Goal: Task Accomplishment & Management: Manage account settings

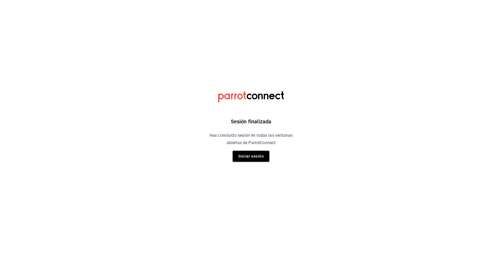
click at [254, 163] on div "Sesión finalizada Has concluido sesión en todas las ventanas abiertas de Parrot…" at bounding box center [251, 126] width 133 height 253
click at [253, 160] on button "Iniciar sesión" at bounding box center [251, 155] width 37 height 11
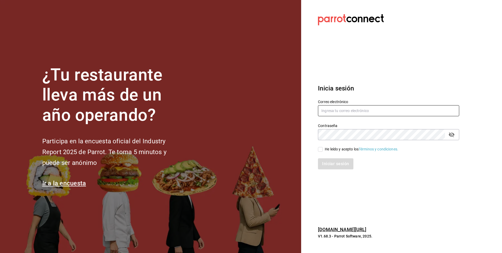
type input "facdonpedro@gmail.com"
click at [318, 150] on input "He leído y acepto los Términos y condiciones." at bounding box center [320, 149] width 5 height 5
checkbox input "true"
click at [326, 162] on button "Iniciar sesión" at bounding box center [336, 163] width 36 height 11
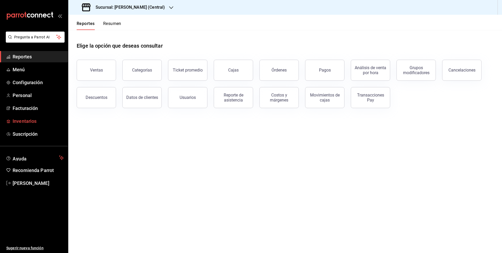
click at [24, 120] on span "Inventarios" at bounding box center [38, 120] width 51 height 7
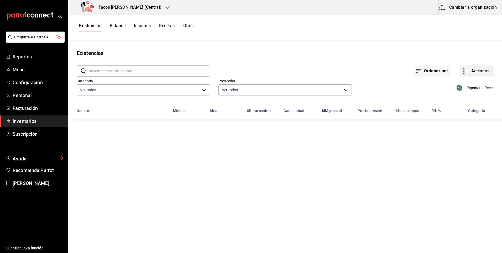
click at [482, 72] on button "Acciones" at bounding box center [477, 70] width 34 height 11
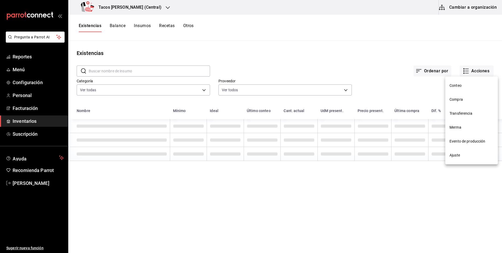
click at [458, 154] on span "Ajuste" at bounding box center [472, 155] width 44 height 6
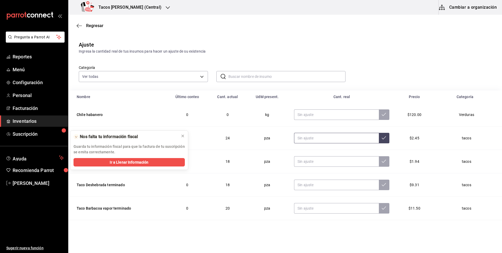
click at [322, 138] on input "text" at bounding box center [336, 138] width 85 height 11
type input "0.00"
click at [344, 165] on input "text" at bounding box center [336, 161] width 85 height 11
type input "0.00"
click at [332, 184] on input "text" at bounding box center [336, 184] width 85 height 11
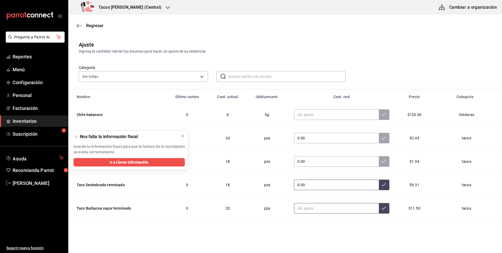
type input "0.00"
click at [337, 206] on input "text" at bounding box center [336, 208] width 85 height 11
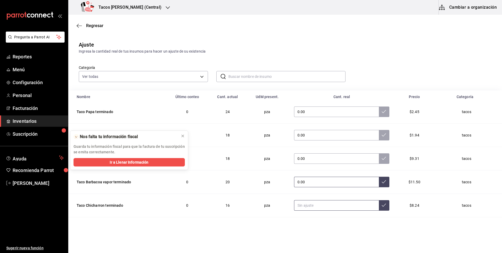
type input "0.00"
click at [350, 201] on input "text" at bounding box center [336, 205] width 85 height 11
type input "0.00"
click at [387, 206] on td "0.00" at bounding box center [342, 205] width 108 height 23
click at [365, 209] on input "0.00" at bounding box center [336, 205] width 85 height 11
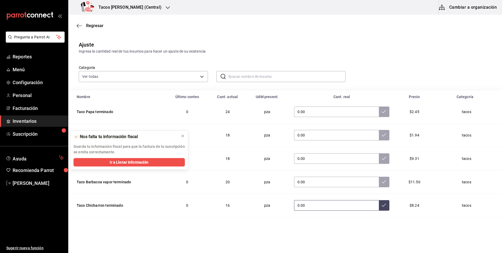
click at [379, 209] on button at bounding box center [384, 205] width 11 height 11
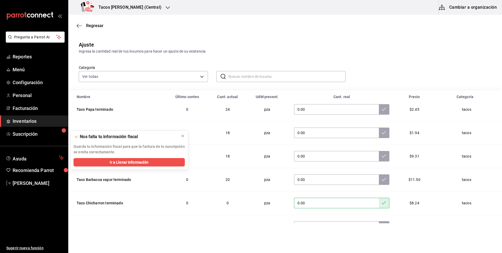
click at [370, 172] on td "0.00" at bounding box center [342, 179] width 108 height 23
click at [382, 177] on icon at bounding box center [384, 179] width 4 height 4
click at [382, 158] on icon at bounding box center [384, 156] width 4 height 4
drag, startPoint x: 381, startPoint y: 136, endPoint x: 374, endPoint y: 128, distance: 9.9
click at [381, 136] on button at bounding box center [384, 132] width 11 height 11
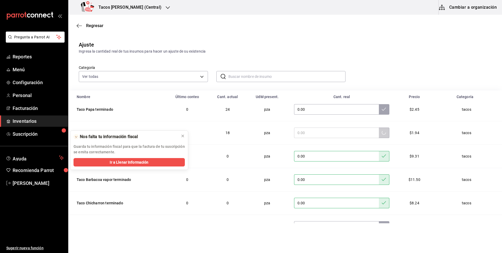
drag, startPoint x: 372, startPoint y: 97, endPoint x: 379, endPoint y: 112, distance: 16.0
click at [372, 97] on div "Cant. real" at bounding box center [342, 97] width 102 height 4
click at [379, 112] on button at bounding box center [384, 109] width 11 height 11
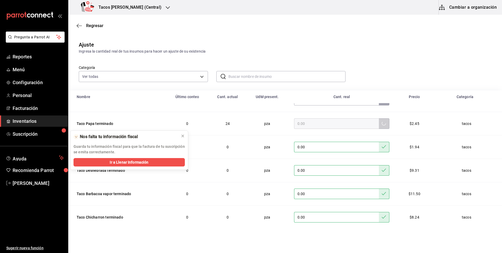
scroll to position [0, 0]
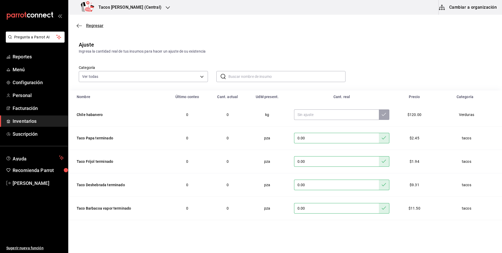
click at [100, 23] on span "Regresar" at bounding box center [94, 25] width 17 height 5
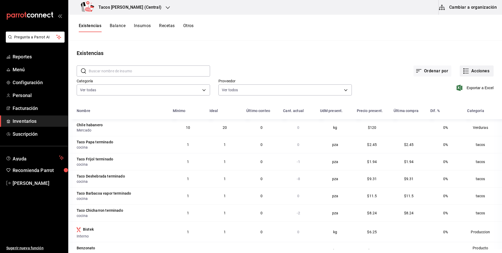
click at [470, 71] on button "Acciones" at bounding box center [477, 70] width 34 height 11
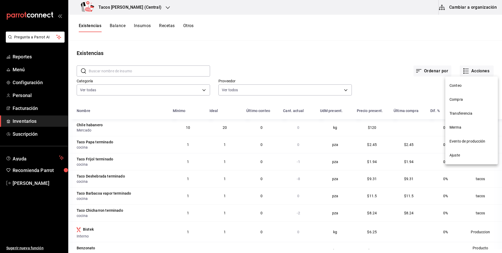
click at [454, 158] on li "Ajuste" at bounding box center [471, 155] width 53 height 14
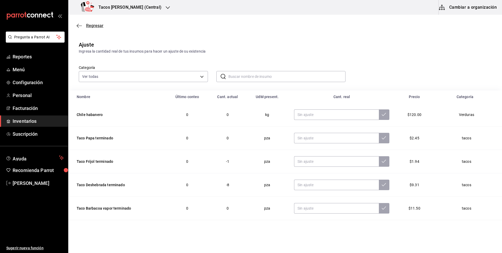
click at [88, 28] on span "Regresar" at bounding box center [94, 25] width 17 height 5
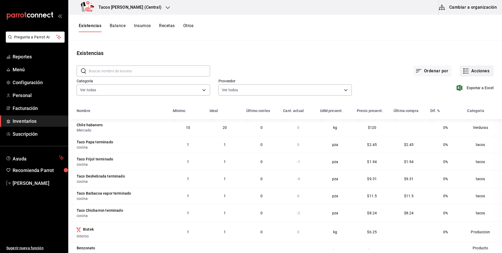
click at [488, 75] on button "Acciones" at bounding box center [477, 70] width 34 height 11
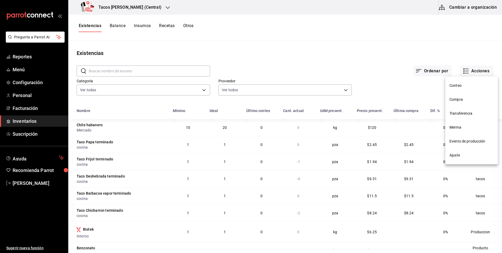
click at [468, 102] on span "Compra" at bounding box center [472, 100] width 44 height 6
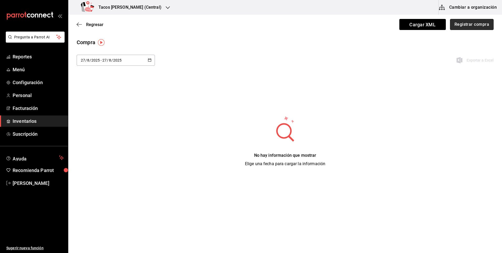
click at [459, 24] on button "Registrar compra" at bounding box center [472, 24] width 44 height 11
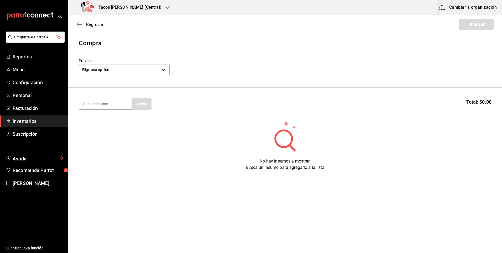
click at [125, 64] on div "Elige una opción default" at bounding box center [124, 69] width 91 height 14
click at [126, 68] on body "Pregunta a Parrot AI Reportes Menú Configuración Personal Facturación Inventari…" at bounding box center [251, 111] width 502 height 223
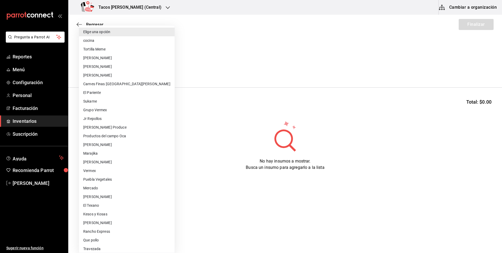
click at [127, 38] on li "cocina" at bounding box center [127, 40] width 96 height 9
type input "237c9a5b-4078-49eb-83ef-23bf52bd7acd"
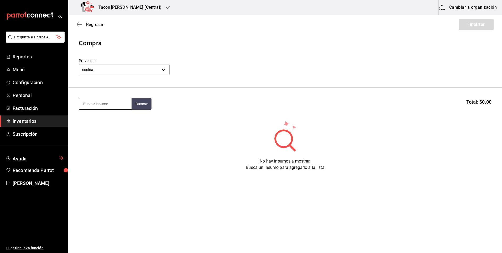
click at [105, 102] on input at bounding box center [105, 103] width 53 height 11
type input "des"
click at [142, 103] on button "Buscar" at bounding box center [142, 104] width 20 height 12
click at [113, 127] on div "Taco Deshebrada terminado" at bounding box center [105, 122] width 44 height 13
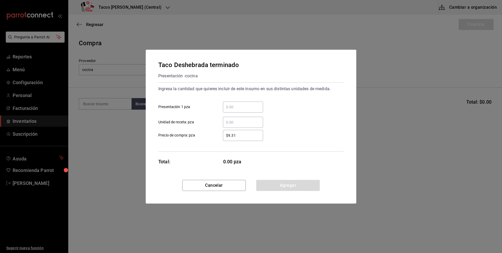
click at [240, 109] on input "​ Presentación 1 pza" at bounding box center [243, 107] width 40 height 6
type input "100"
click at [267, 185] on button "Agregar" at bounding box center [288, 185] width 64 height 11
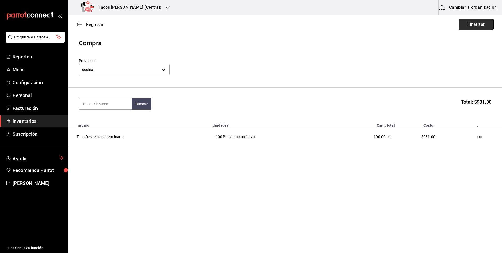
click at [471, 22] on button "Finalizar" at bounding box center [476, 24] width 35 height 11
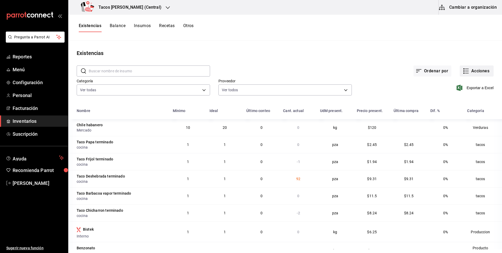
click at [475, 71] on button "Acciones" at bounding box center [477, 70] width 34 height 11
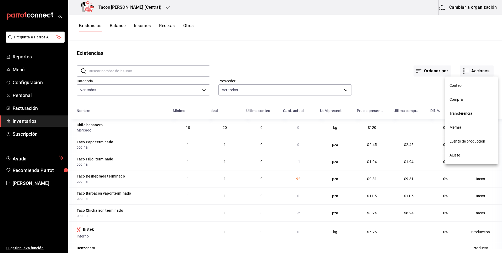
click at [456, 100] on span "Compra" at bounding box center [472, 100] width 44 height 6
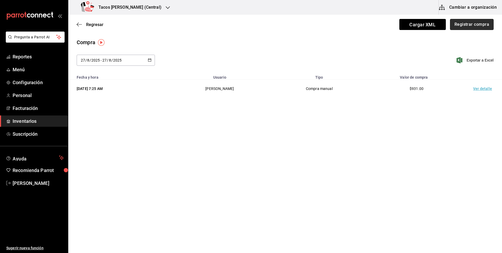
click at [459, 26] on button "Registrar compra" at bounding box center [472, 24] width 44 height 11
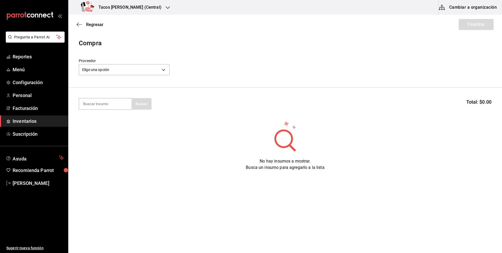
click at [145, 76] on div "Proveedor Elige una opción default" at bounding box center [124, 67] width 91 height 18
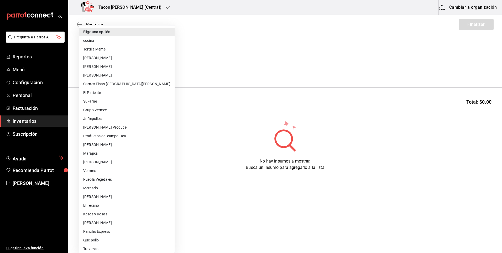
click at [145, 67] on body "Pregunta a Parrot AI Reportes Menú Configuración Personal Facturación Inventari…" at bounding box center [251, 111] width 502 height 223
click at [109, 45] on li "Tortilla Meme" at bounding box center [127, 49] width 96 height 9
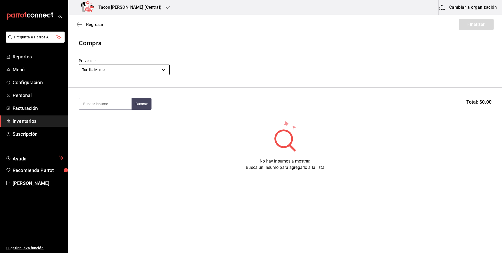
click at [114, 73] on body "Pregunta a Parrot AI Reportes Menú Configuración Personal Facturación Inventari…" at bounding box center [251, 111] width 502 height 223
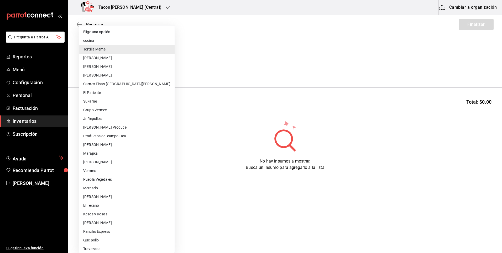
click at [115, 42] on li "cocina" at bounding box center [127, 40] width 96 height 9
type input "237c9a5b-4078-49eb-83ef-23bf52bd7acd"
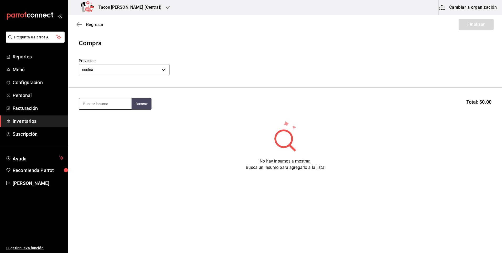
click at [100, 101] on input at bounding box center [105, 103] width 53 height 11
type input "pap"
click at [141, 106] on button "Buscar" at bounding box center [142, 104] width 20 height 12
click at [98, 129] on div "Taco Papa terminado Presentación - cocina" at bounding box center [105, 122] width 53 height 20
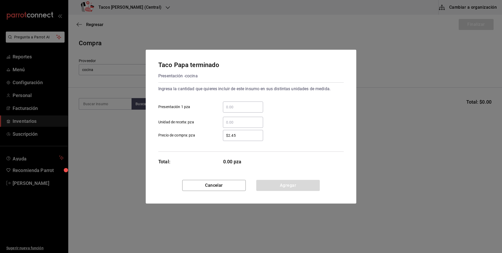
click at [249, 106] on input "​ Presentación 1 pza" at bounding box center [243, 107] width 40 height 6
type input "50"
click at [278, 190] on button "Agregar" at bounding box center [288, 185] width 64 height 11
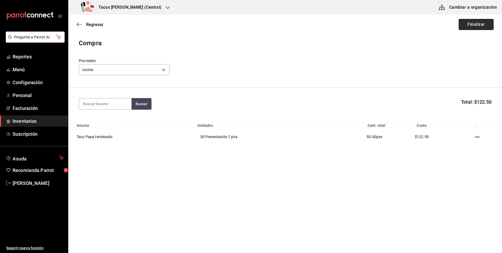
click at [472, 29] on button "Finalizar" at bounding box center [476, 24] width 35 height 11
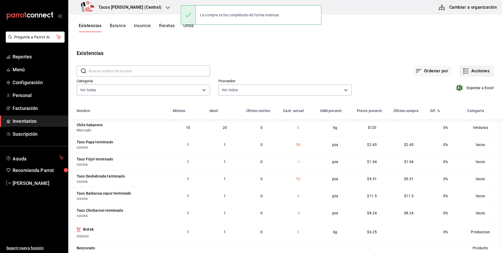
click at [481, 70] on button "Acciones" at bounding box center [477, 70] width 34 height 11
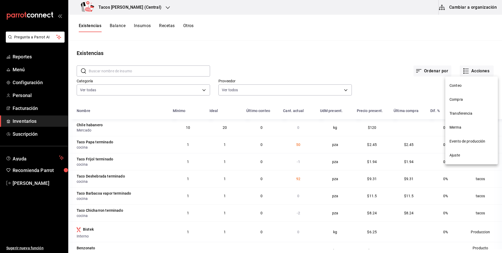
click at [470, 97] on span "Compra" at bounding box center [472, 100] width 44 height 6
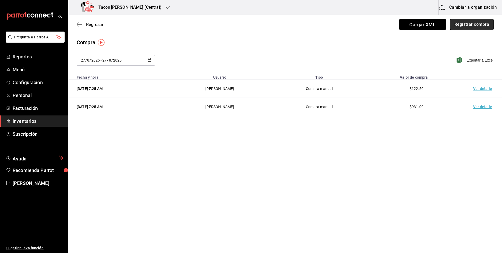
click at [461, 26] on button "Registrar compra" at bounding box center [472, 24] width 44 height 11
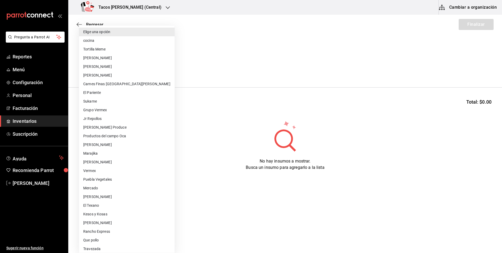
click at [150, 64] on body "Pregunta a Parrot AI Reportes Menú Configuración Personal Facturación Inventari…" at bounding box center [251, 111] width 502 height 223
click at [135, 41] on li "cocina" at bounding box center [127, 40] width 96 height 9
type input "237c9a5b-4078-49eb-83ef-23bf52bd7acd"
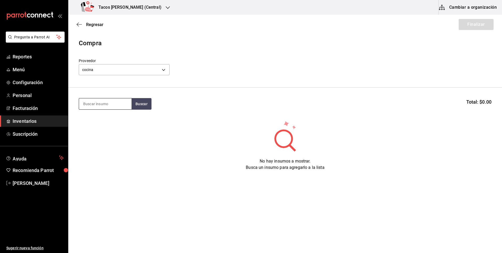
click at [106, 104] on input at bounding box center [105, 103] width 53 height 11
type input "chi"
click at [142, 103] on button "Buscar" at bounding box center [142, 104] width 20 height 12
click at [119, 126] on div "Taco Chicharron terminado" at bounding box center [105, 122] width 44 height 13
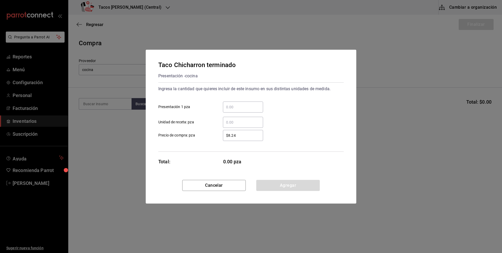
click at [242, 111] on div "​" at bounding box center [243, 106] width 40 height 11
click at [242, 110] on input "​ Presentación 1 pza" at bounding box center [243, 107] width 40 height 6
type input "50"
click at [278, 186] on button "Agregar" at bounding box center [288, 185] width 64 height 11
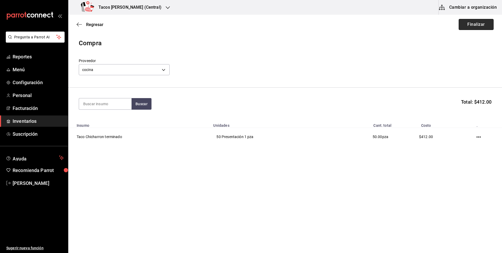
click at [473, 27] on button "Finalizar" at bounding box center [476, 24] width 35 height 11
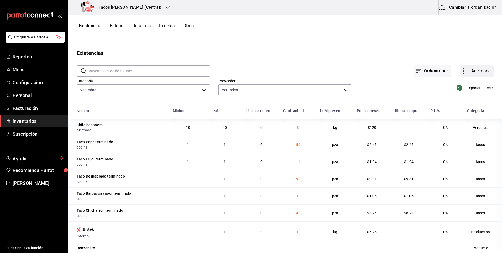
click at [464, 72] on icon "button" at bounding box center [466, 71] width 6 height 6
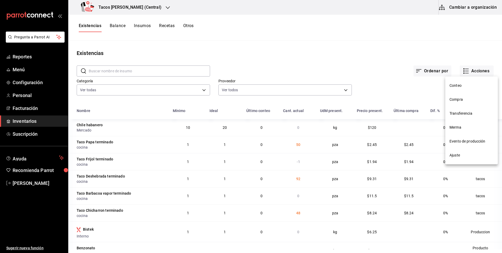
click at [465, 99] on span "Compra" at bounding box center [472, 100] width 44 height 6
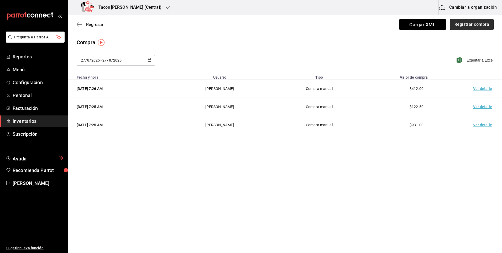
click at [469, 27] on button "Registrar compra" at bounding box center [472, 24] width 44 height 11
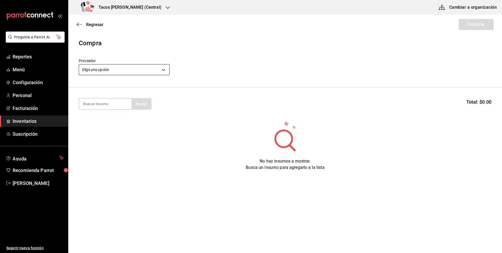
click at [150, 71] on body "Pregunta a Parrot AI Reportes Menú Configuración Personal Facturación Inventari…" at bounding box center [251, 111] width 502 height 223
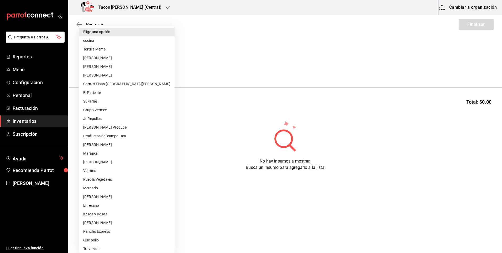
click at [103, 41] on li "cocina" at bounding box center [127, 40] width 96 height 9
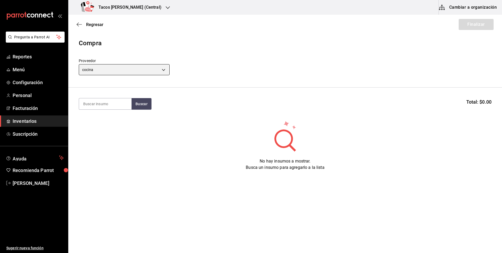
type input "237c9a5b-4078-49eb-83ef-23bf52bd7acd"
click at [112, 105] on input at bounding box center [105, 103] width 53 height 11
type input "barb"
click at [138, 107] on button "Buscar" at bounding box center [142, 104] width 20 height 12
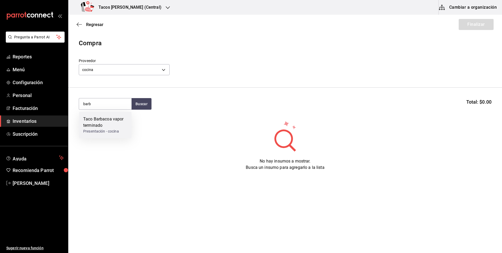
click at [100, 129] on div "Presentación - cocina" at bounding box center [105, 131] width 44 height 6
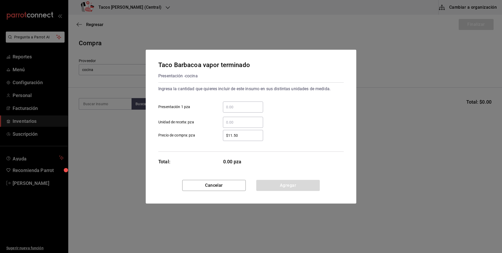
click at [234, 108] on input "​ Presentación 1 pza" at bounding box center [243, 107] width 40 height 6
type input "50"
click at [279, 185] on button "Agregar" at bounding box center [288, 185] width 64 height 11
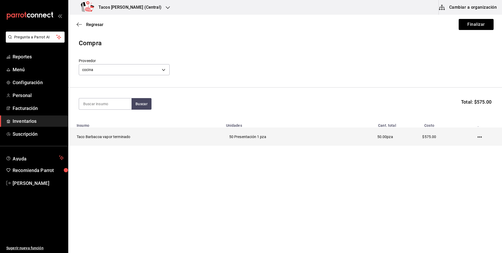
click at [478, 137] on icon "button" at bounding box center [480, 136] width 4 height 1
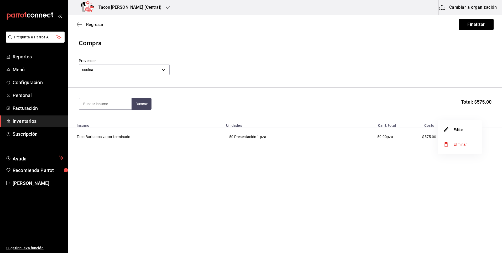
click at [474, 138] on li "Eliminar" at bounding box center [460, 144] width 44 height 15
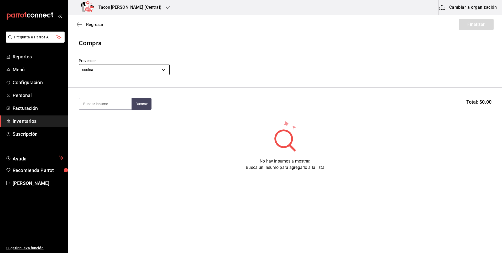
click at [122, 71] on body "Pregunta a Parrot AI Reportes Menú Configuración Personal Facturación Inventari…" at bounding box center [251, 111] width 502 height 223
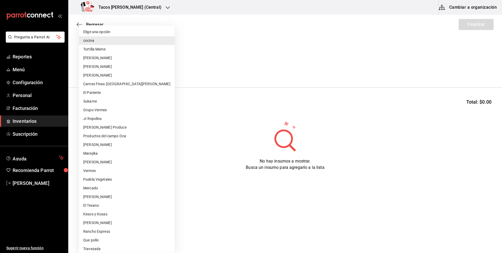
click at [293, 132] on div at bounding box center [251, 126] width 502 height 253
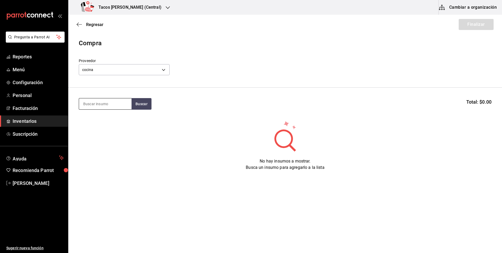
click at [105, 103] on input at bounding box center [105, 103] width 53 height 11
type input "bar"
click at [135, 104] on button "Buscar" at bounding box center [142, 104] width 20 height 12
click at [110, 119] on div "Taco Barbacoa vapor terminado" at bounding box center [105, 122] width 44 height 13
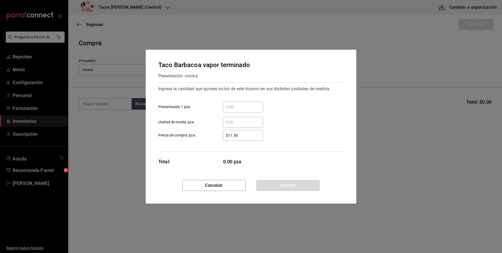
click at [242, 103] on div "​" at bounding box center [243, 106] width 40 height 11
click at [242, 104] on input "​ Presentación 1 pza" at bounding box center [243, 107] width 40 height 6
type input "30"
click at [271, 185] on button "Agregar" at bounding box center [288, 185] width 64 height 11
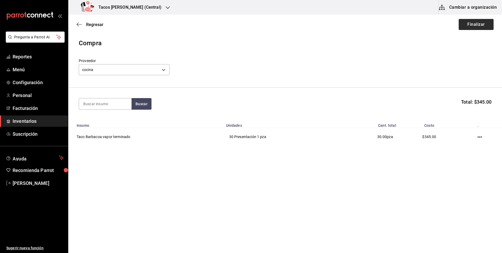
drag, startPoint x: 483, startPoint y: 14, endPoint x: 482, endPoint y: 28, distance: 13.5
click at [483, 15] on div "Tacos Don Pedro (Central) Cambiar a organización Regresar Finalizar Compra Prov…" at bounding box center [285, 111] width 434 height 223
click at [481, 28] on button "Finalizar" at bounding box center [476, 24] width 35 height 11
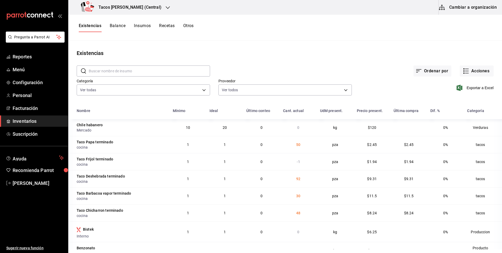
click at [131, 2] on div "Tacos Don Pedro (Central)" at bounding box center [122, 7] width 100 height 15
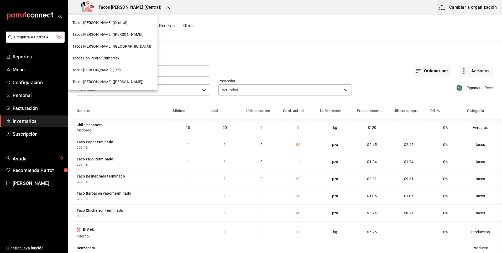
click at [94, 82] on span "Tacos don Pedro (Bartolomé)" at bounding box center [107, 82] width 71 height 6
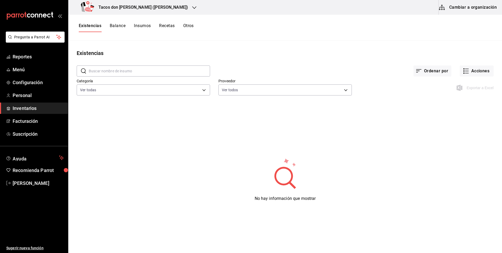
click at [141, 8] on h3 "Tacos [PERSON_NAME] ([PERSON_NAME])" at bounding box center [141, 7] width 94 height 6
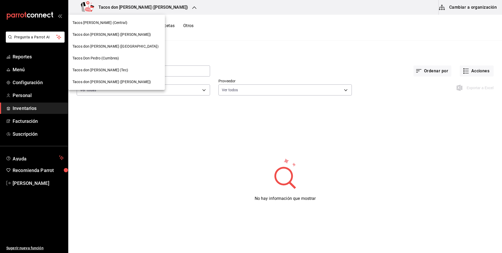
click at [110, 48] on span "Tacos [PERSON_NAME] ([GEOGRAPHIC_DATA])" at bounding box center [115, 47] width 86 height 6
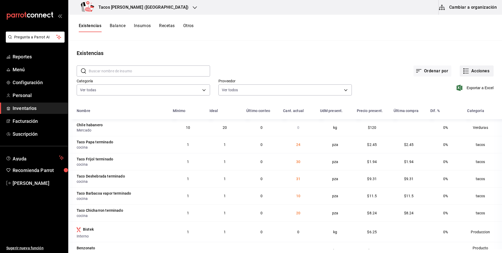
click at [478, 69] on button "Acciones" at bounding box center [477, 70] width 34 height 11
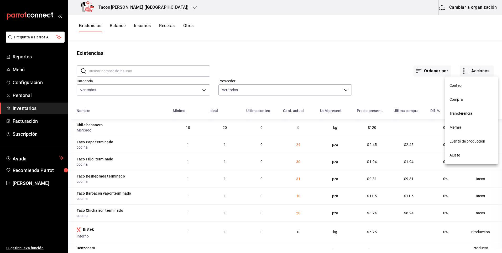
click at [456, 152] on li "Ajuste" at bounding box center [471, 155] width 53 height 14
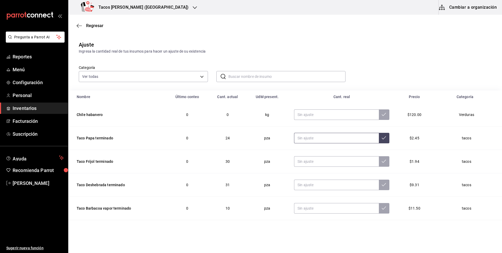
click at [345, 135] on input "text" at bounding box center [336, 138] width 85 height 11
type input "0.00"
click at [333, 160] on input "text" at bounding box center [336, 161] width 85 height 11
type input "0.00"
click at [330, 183] on input "text" at bounding box center [336, 184] width 85 height 11
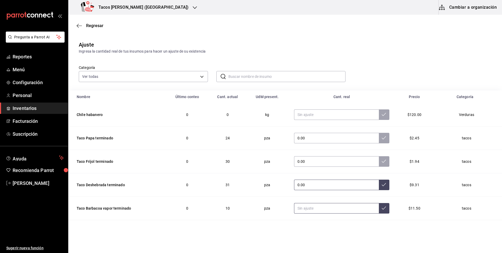
type input "0.00"
click at [322, 209] on input "text" at bounding box center [336, 208] width 85 height 11
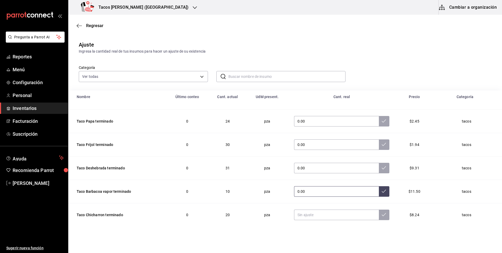
scroll to position [26, 0]
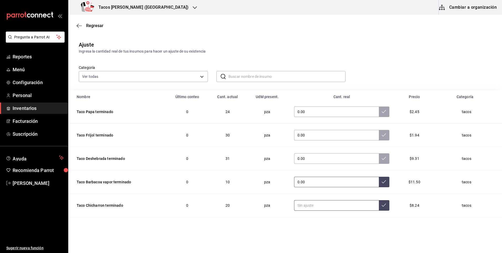
type input "0.00"
click at [322, 209] on input "text" at bounding box center [336, 205] width 85 height 11
type input "0.00"
click at [379, 207] on button at bounding box center [384, 205] width 11 height 11
click at [379, 185] on button at bounding box center [384, 181] width 11 height 11
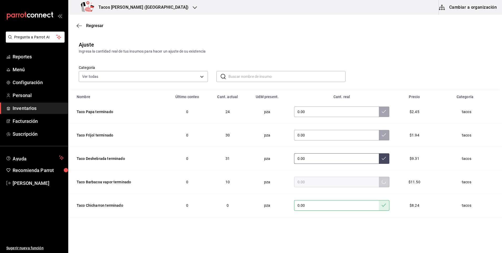
click at [379, 161] on button at bounding box center [384, 158] width 11 height 11
click at [379, 138] on button at bounding box center [384, 135] width 11 height 11
click at [379, 116] on button at bounding box center [384, 111] width 11 height 11
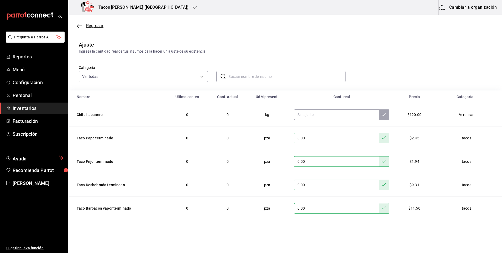
click at [100, 27] on span "Regresar" at bounding box center [94, 25] width 17 height 5
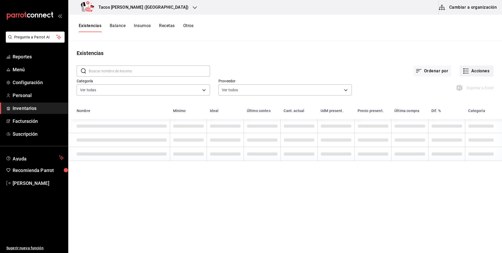
click at [479, 72] on button "Acciones" at bounding box center [477, 70] width 34 height 11
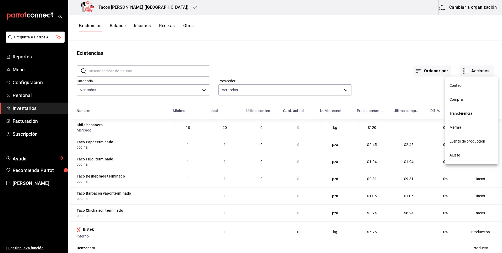
click at [477, 102] on li "Compra" at bounding box center [471, 99] width 53 height 14
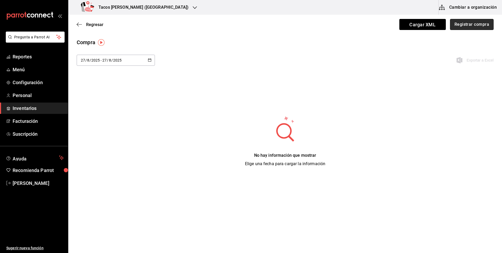
click at [484, 28] on button "Registrar compra" at bounding box center [472, 24] width 44 height 11
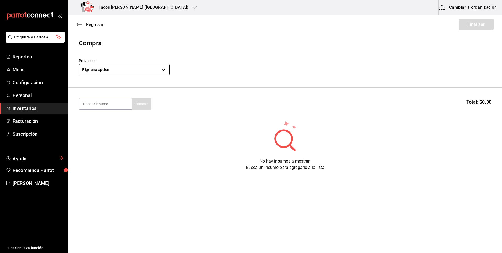
click at [140, 74] on body "Pregunta a Parrot AI Reportes Menú Configuración Personal Inventarios Facturaci…" at bounding box center [251, 111] width 502 height 223
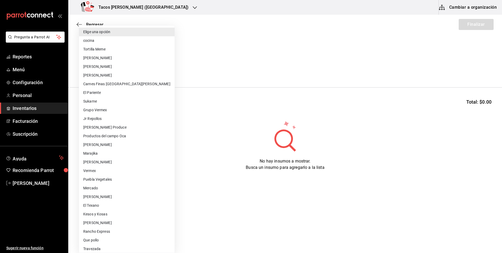
click at [138, 39] on li "cocina" at bounding box center [127, 40] width 96 height 9
type input "237c9a5b-4078-49eb-83ef-23bf52bd7acd"
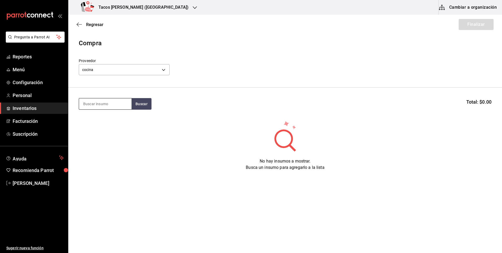
click at [108, 102] on input at bounding box center [105, 103] width 53 height 11
type input "des"
click at [142, 106] on button "Buscar" at bounding box center [142, 104] width 20 height 12
click at [100, 128] on div "Taco Deshebrada terminado" at bounding box center [105, 122] width 44 height 13
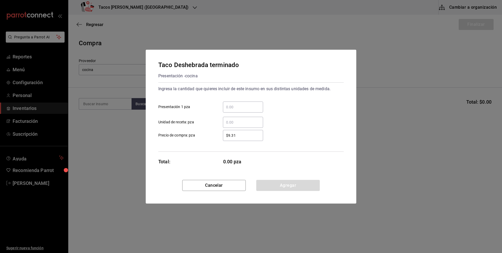
click at [248, 105] on input "​ Presentación 1 pza" at bounding box center [243, 107] width 40 height 6
type input "100"
click at [293, 183] on button "Agregar" at bounding box center [288, 185] width 64 height 11
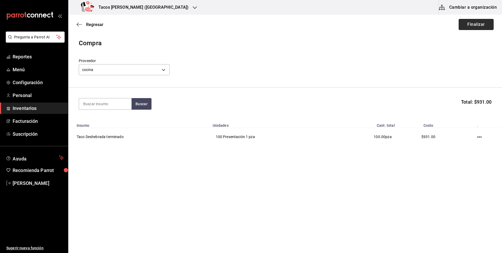
click at [476, 28] on button "Finalizar" at bounding box center [476, 24] width 35 height 11
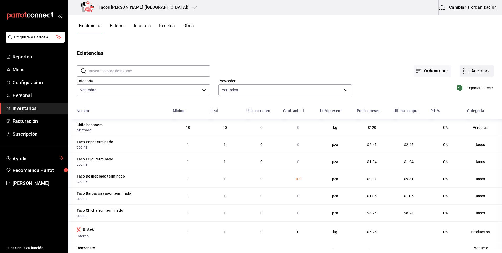
click at [475, 69] on button "Acciones" at bounding box center [477, 70] width 34 height 11
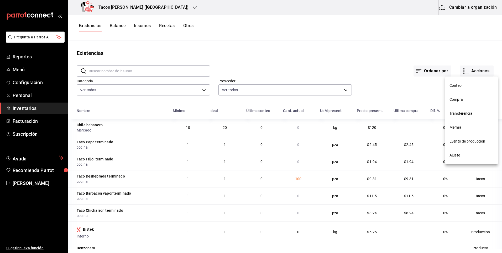
click at [454, 96] on li "Compra" at bounding box center [471, 99] width 53 height 14
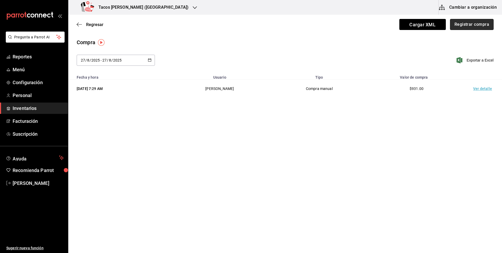
click at [468, 29] on button "Registrar compra" at bounding box center [472, 24] width 44 height 11
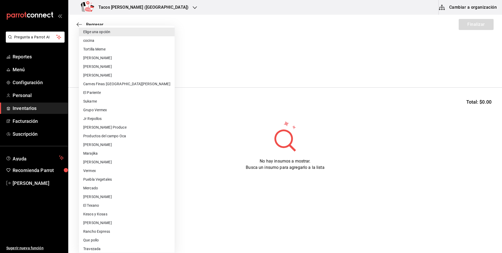
click at [149, 68] on body "Pregunta a Parrot AI Reportes Menú Configuración Personal Inventarios Facturaci…" at bounding box center [251, 111] width 502 height 223
click at [122, 43] on li "cocina" at bounding box center [127, 40] width 96 height 9
type input "237c9a5b-4078-49eb-83ef-23bf52bd7acd"
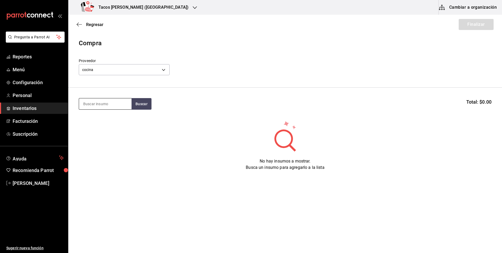
click at [116, 104] on input at bounding box center [105, 103] width 53 height 11
click at [129, 104] on input "pap" at bounding box center [105, 103] width 53 height 11
type input "pap"
click at [133, 103] on button "Buscar" at bounding box center [142, 104] width 20 height 12
click at [114, 119] on div "Taco Papa terminado" at bounding box center [103, 119] width 41 height 6
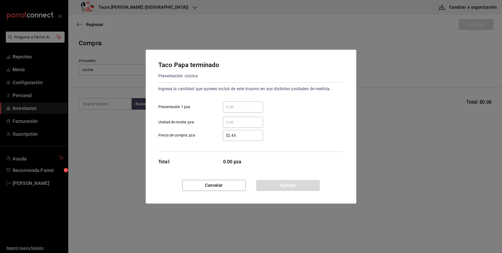
click at [232, 106] on input "​ Presentación 1 pza" at bounding box center [243, 107] width 40 height 6
type input "50"
click at [284, 185] on button "Agregar" at bounding box center [288, 185] width 64 height 11
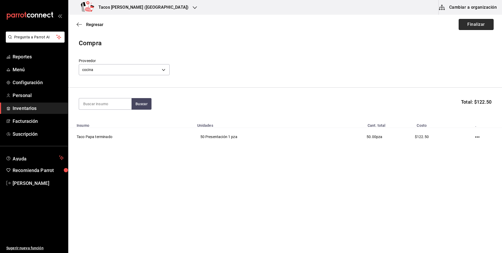
click at [469, 24] on button "Finalizar" at bounding box center [476, 24] width 35 height 11
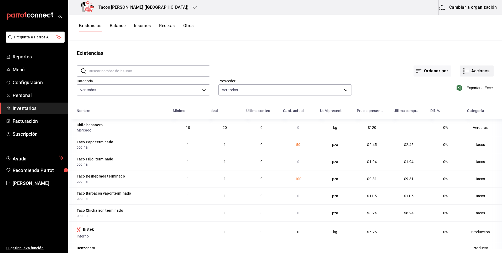
click at [483, 71] on button "Acciones" at bounding box center [477, 70] width 34 height 11
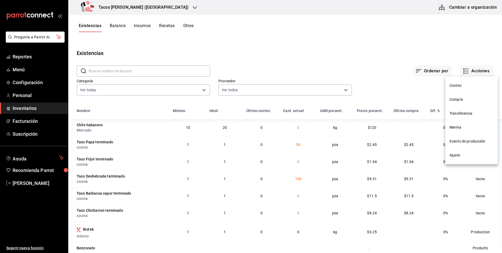
click at [454, 99] on span "Compra" at bounding box center [472, 100] width 44 height 6
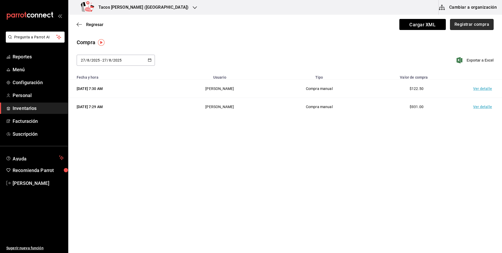
click at [468, 23] on button "Registrar compra" at bounding box center [472, 24] width 44 height 11
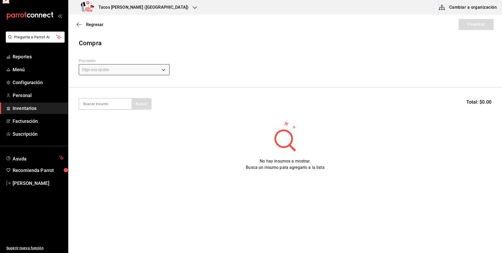
click at [117, 69] on body "Pregunta a Parrot AI Reportes Menú Configuración Personal Inventarios Facturaci…" at bounding box center [251, 111] width 502 height 223
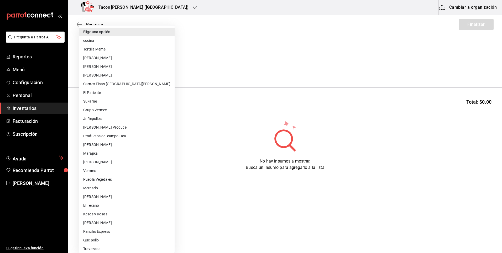
click at [125, 39] on li "cocina" at bounding box center [127, 40] width 96 height 9
type input "237c9a5b-4078-49eb-83ef-23bf52bd7acd"
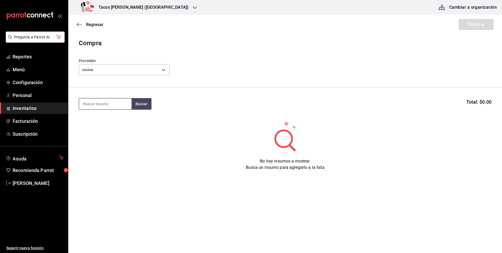
click at [111, 103] on input at bounding box center [105, 103] width 53 height 11
type input "fri"
click at [138, 102] on button "Buscar" at bounding box center [142, 104] width 20 height 12
click at [101, 115] on div "Taco Frijol terminado Presentación - cocina" at bounding box center [105, 122] width 53 height 20
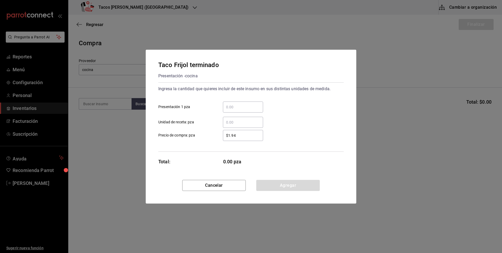
click at [226, 105] on input "​ Presentación 1 pza" at bounding box center [243, 107] width 40 height 6
type input "50"
click at [296, 190] on button "Agregar" at bounding box center [288, 185] width 64 height 11
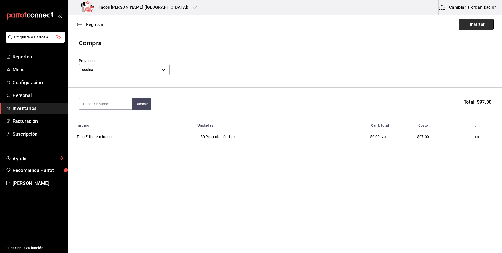
click at [477, 28] on button "Finalizar" at bounding box center [476, 24] width 35 height 11
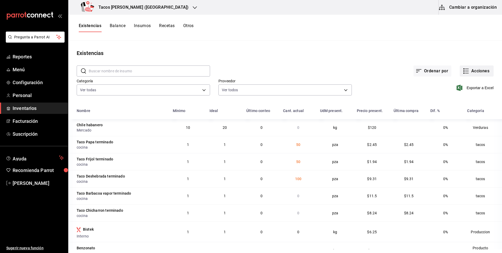
click at [478, 73] on button "Acciones" at bounding box center [477, 70] width 34 height 11
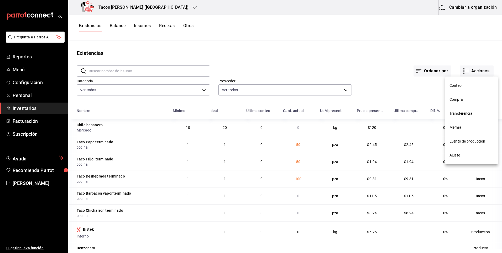
click at [460, 97] on span "Compra" at bounding box center [472, 100] width 44 height 6
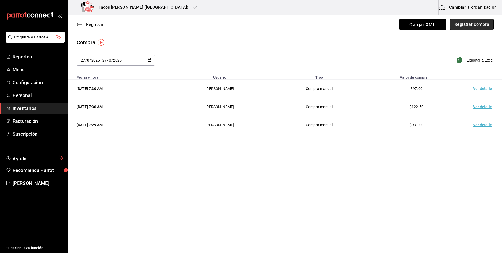
click at [472, 26] on button "Registrar compra" at bounding box center [472, 24] width 44 height 11
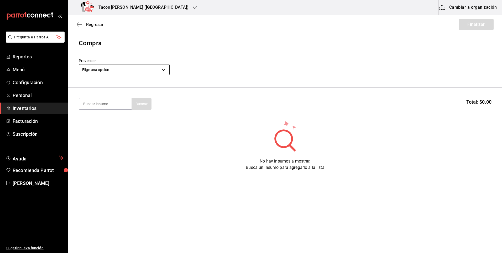
click at [124, 73] on body "Pregunta a Parrot AI Reportes Menú Configuración Personal Inventarios Facturaci…" at bounding box center [251, 111] width 502 height 223
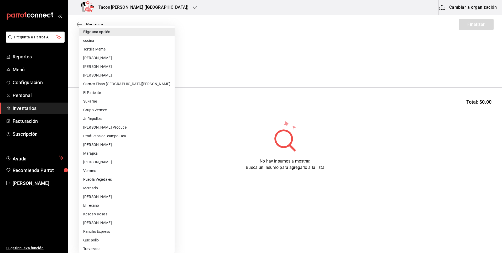
click at [129, 40] on li "cocina" at bounding box center [127, 40] width 96 height 9
type input "237c9a5b-4078-49eb-83ef-23bf52bd7acd"
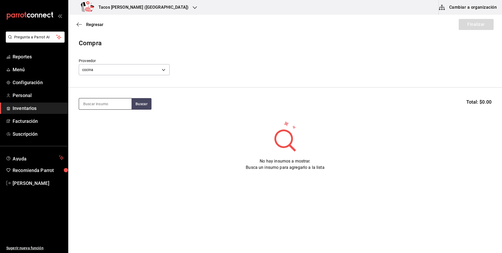
click at [113, 102] on input at bounding box center [105, 103] width 53 height 11
type input "v"
click at [131, 101] on input "chi" at bounding box center [105, 103] width 53 height 11
type input "chi"
click at [142, 108] on button "Buscar" at bounding box center [142, 104] width 20 height 12
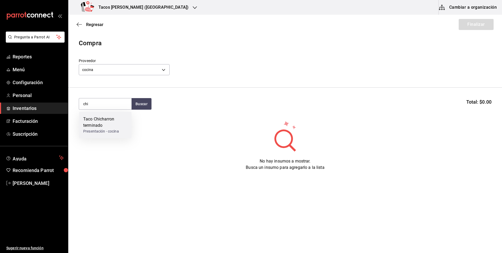
click at [110, 118] on div "Taco Chicharron terminado" at bounding box center [105, 122] width 44 height 13
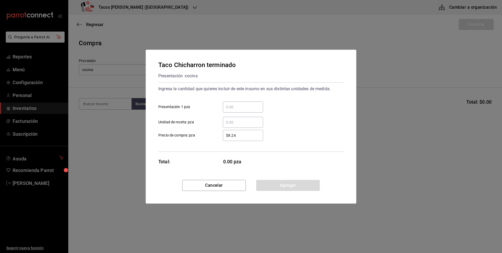
click at [228, 106] on input "​ Presentación 1 pza" at bounding box center [243, 107] width 40 height 6
type input "50"
click at [298, 189] on button "Agregar" at bounding box center [288, 185] width 64 height 11
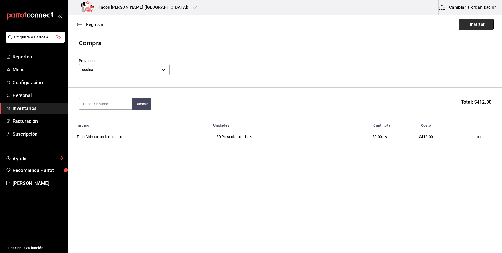
click at [473, 23] on button "Finalizar" at bounding box center [476, 24] width 35 height 11
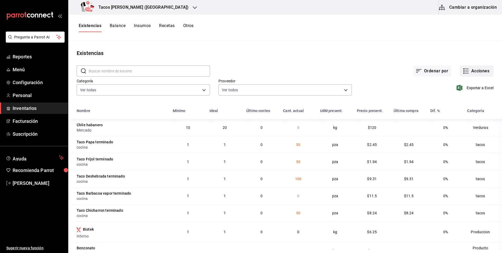
click at [464, 69] on icon "button" at bounding box center [466, 71] width 6 height 6
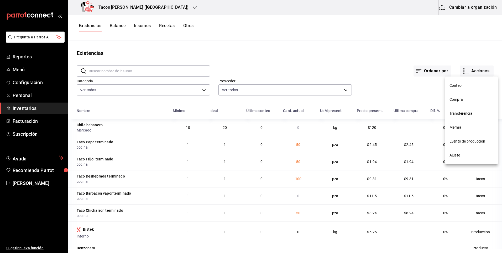
click at [464, 96] on li "Compra" at bounding box center [471, 99] width 53 height 14
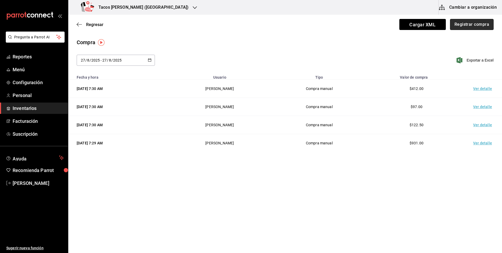
click at [462, 28] on button "Registrar compra" at bounding box center [472, 24] width 44 height 11
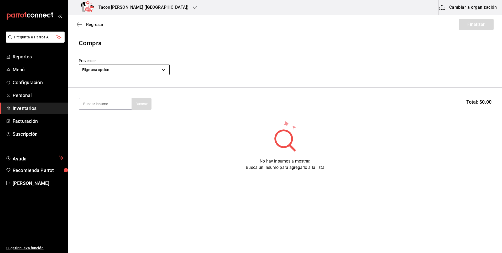
click at [127, 67] on body "Pregunta a Parrot AI Reportes Menú Configuración Personal Inventarios Facturaci…" at bounding box center [251, 111] width 502 height 223
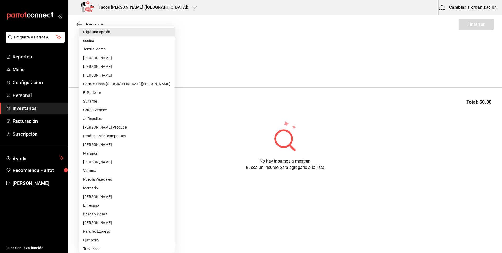
click at [140, 39] on li "cocina" at bounding box center [127, 40] width 96 height 9
type input "237c9a5b-4078-49eb-83ef-23bf52bd7acd"
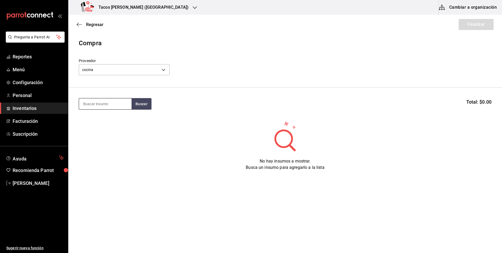
click at [128, 104] on input at bounding box center [105, 103] width 53 height 11
type input "barb"
click at [150, 104] on button "Buscar" at bounding box center [142, 104] width 20 height 12
click at [117, 121] on div "Taco Barbacoa vapor terminado" at bounding box center [105, 122] width 44 height 13
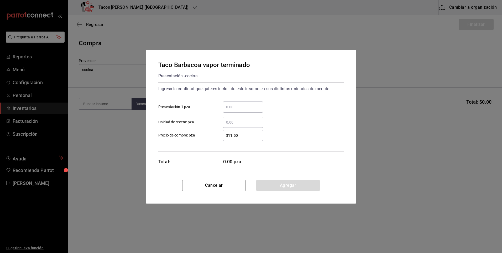
click at [238, 110] on div "​" at bounding box center [243, 106] width 40 height 11
click at [238, 110] on input "​ Presentación 1 pza" at bounding box center [243, 107] width 40 height 6
type input "30"
click at [278, 185] on button "Agregar" at bounding box center [288, 185] width 64 height 11
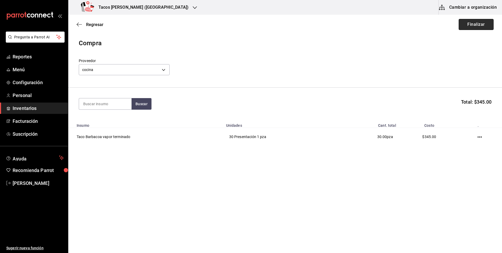
click at [476, 23] on button "Finalizar" at bounding box center [476, 24] width 35 height 11
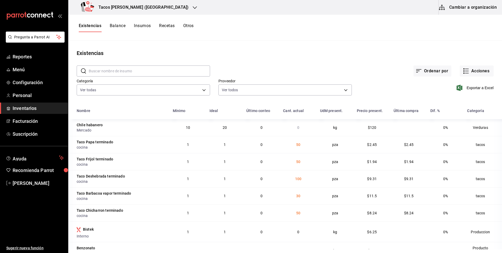
click at [139, 7] on h3 "Tacos don Pedro (Cordillera)" at bounding box center [141, 7] width 94 height 6
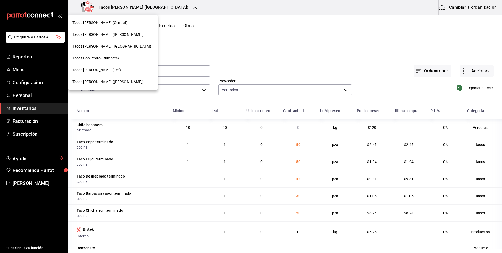
click at [120, 35] on span "Tacos [PERSON_NAME] ([PERSON_NAME])" at bounding box center [107, 35] width 71 height 6
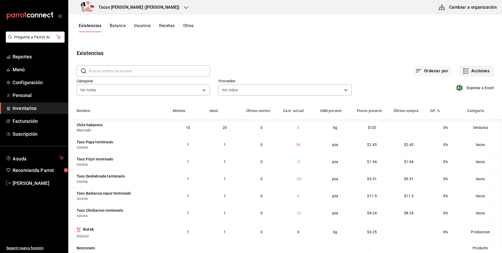
click at [482, 69] on button "Acciones" at bounding box center [477, 70] width 34 height 11
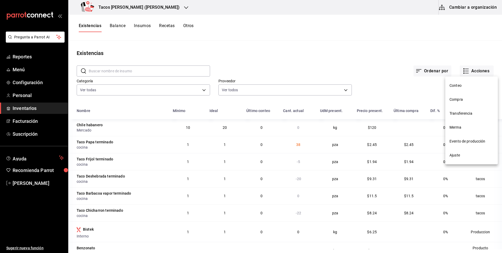
click at [454, 155] on span "Ajuste" at bounding box center [472, 155] width 44 height 6
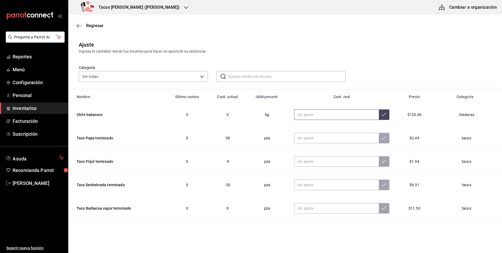
click at [312, 119] on input "text" at bounding box center [336, 114] width 85 height 11
click at [316, 139] on input "text" at bounding box center [336, 138] width 85 height 11
type input "0.00"
click at [317, 156] on input "text" at bounding box center [336, 161] width 85 height 11
type input "0.00"
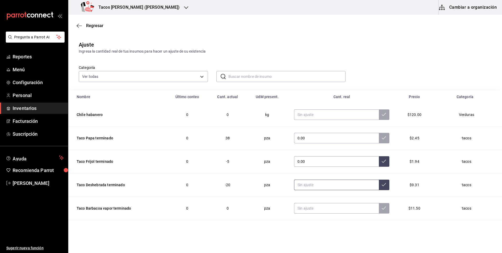
click at [321, 183] on input "text" at bounding box center [336, 184] width 85 height 11
type input "0.00"
click at [312, 206] on input "text" at bounding box center [336, 208] width 85 height 11
type input "0.00"
click at [379, 211] on button at bounding box center [384, 208] width 11 height 11
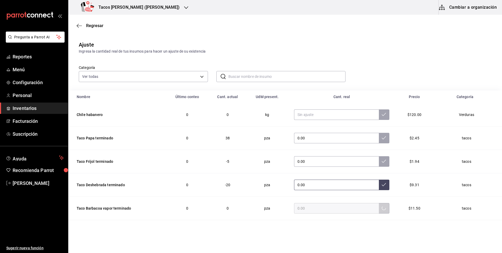
drag, startPoint x: 373, startPoint y: 195, endPoint x: 374, endPoint y: 189, distance: 5.7
click at [373, 192] on td "0.00" at bounding box center [342, 184] width 108 height 23
click at [379, 189] on button at bounding box center [384, 184] width 11 height 11
click at [382, 160] on icon at bounding box center [384, 161] width 4 height 4
click at [382, 137] on icon at bounding box center [384, 137] width 4 height 4
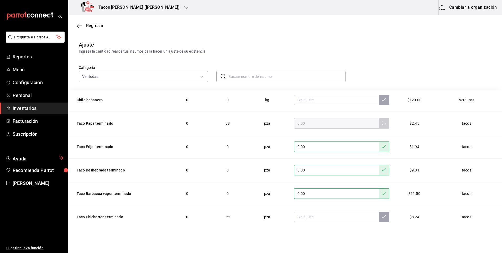
scroll to position [29, 0]
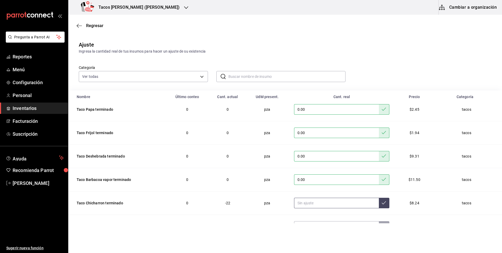
click at [335, 200] on input "text" at bounding box center [336, 202] width 85 height 11
type input "0.00"
click at [379, 205] on button at bounding box center [384, 202] width 11 height 11
click at [97, 28] on span "Regresar" at bounding box center [94, 25] width 17 height 5
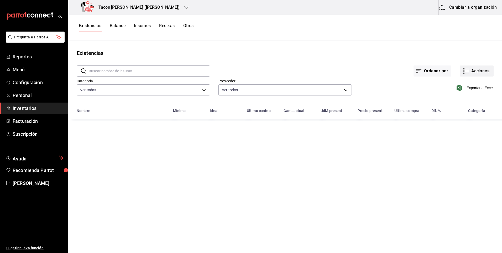
click at [472, 74] on button "Acciones" at bounding box center [477, 70] width 34 height 11
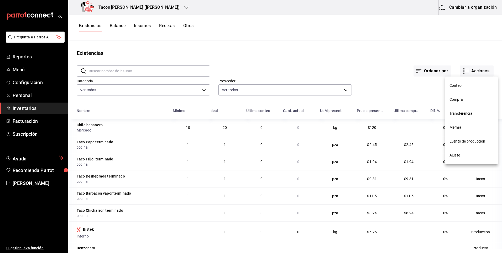
click at [464, 101] on span "Compra" at bounding box center [472, 100] width 44 height 6
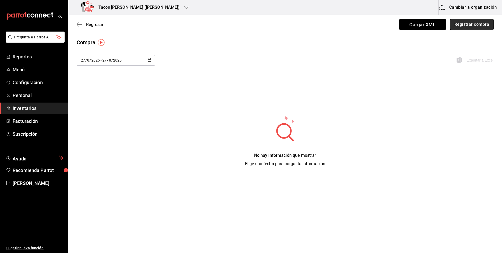
click at [458, 26] on button "Registrar compra" at bounding box center [472, 24] width 44 height 11
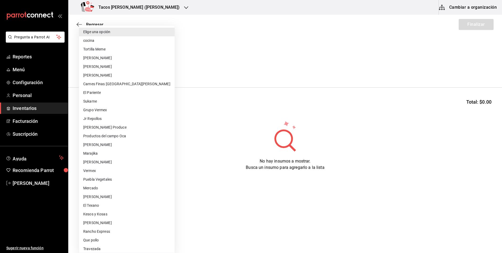
click at [97, 68] on body "Pregunta a Parrot AI Reportes Menú Configuración Personal Inventarios Facturaci…" at bounding box center [251, 111] width 502 height 223
click at [120, 39] on li "cocina" at bounding box center [127, 40] width 96 height 9
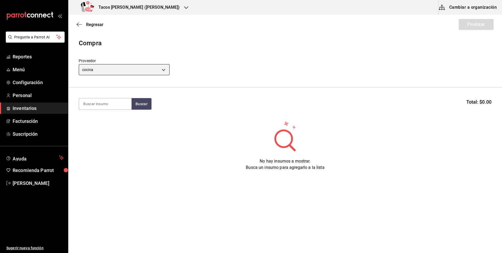
type input "237c9a5b-4078-49eb-83ef-23bf52bd7acd"
click at [107, 105] on input at bounding box center [105, 103] width 53 height 11
type input "des"
click at [132, 104] on button "Buscar" at bounding box center [142, 104] width 20 height 12
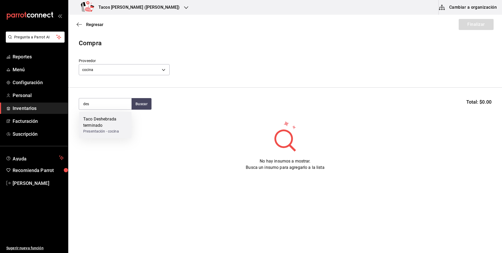
click at [126, 122] on div "Taco Deshebrada terminado" at bounding box center [105, 122] width 44 height 13
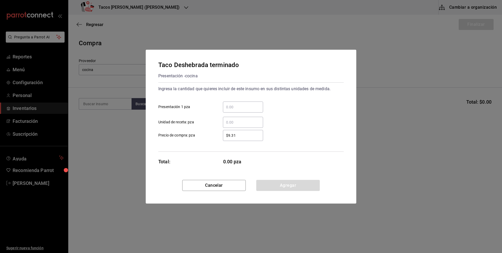
click at [241, 108] on input "​ Presentación 1 pza" at bounding box center [243, 107] width 40 height 6
type input "100"
click at [294, 192] on div "Cancelar Agregar" at bounding box center [251, 192] width 211 height 24
click at [294, 187] on button "Agregar" at bounding box center [288, 185] width 64 height 11
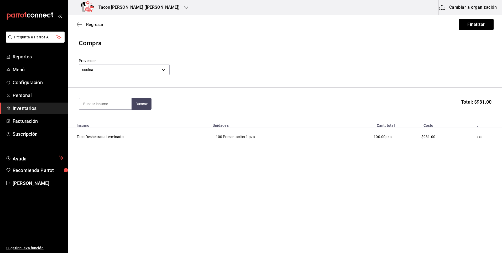
click at [487, 30] on div "Regresar Finalizar" at bounding box center [285, 24] width 434 height 19
click at [485, 26] on button "Finalizar" at bounding box center [476, 24] width 35 height 11
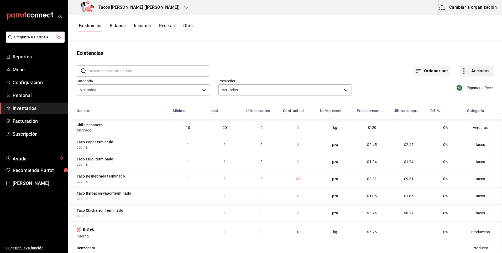
click at [481, 74] on button "Acciones" at bounding box center [477, 70] width 34 height 11
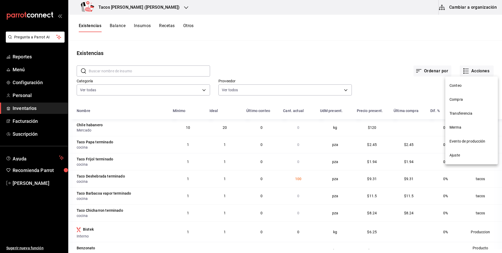
click at [463, 97] on span "Compra" at bounding box center [472, 100] width 44 height 6
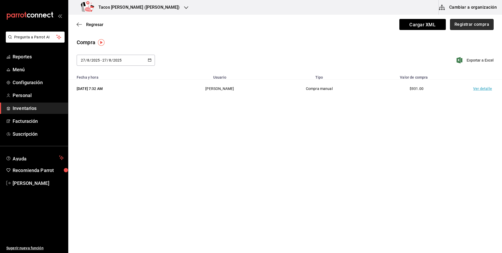
click at [485, 26] on button "Registrar compra" at bounding box center [472, 24] width 44 height 11
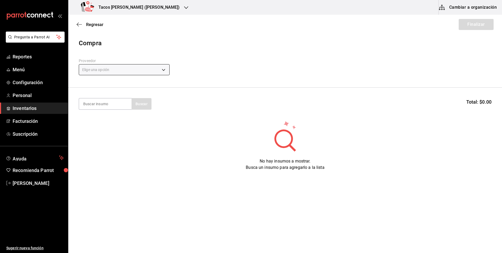
click at [152, 70] on body "Pregunta a Parrot AI Reportes Menú Configuración Personal Inventarios Facturaci…" at bounding box center [251, 111] width 502 height 223
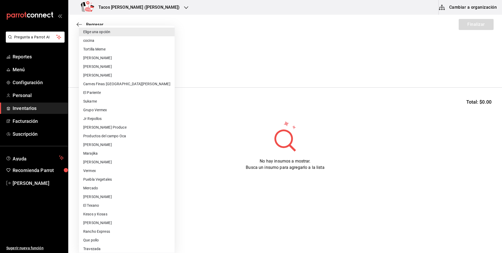
click at [120, 40] on li "cocina" at bounding box center [127, 40] width 96 height 9
type input "237c9a5b-4078-49eb-83ef-23bf52bd7acd"
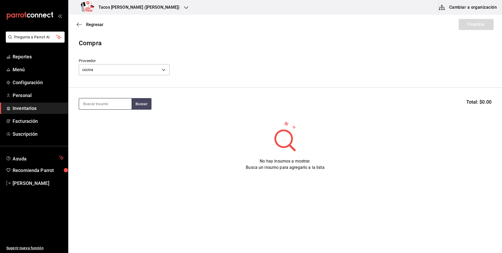
click at [111, 102] on input at bounding box center [105, 103] width 53 height 11
type input "pap"
click at [137, 104] on button "Buscar" at bounding box center [142, 104] width 20 height 12
click at [120, 125] on div "Presentación - cocina" at bounding box center [103, 125] width 41 height 6
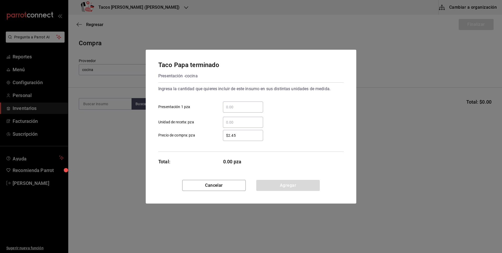
click at [241, 112] on div "​" at bounding box center [243, 106] width 40 height 11
click at [241, 110] on input "​ Presentación 1 pza" at bounding box center [243, 107] width 40 height 6
type input "50"
click at [295, 184] on button "Agregar" at bounding box center [288, 185] width 64 height 11
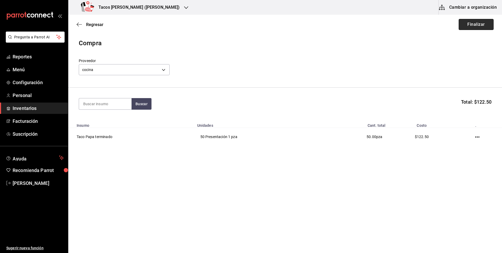
click at [484, 20] on button "Finalizar" at bounding box center [476, 24] width 35 height 11
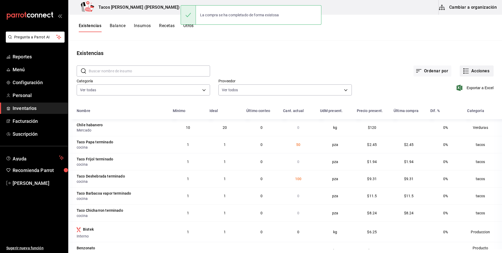
click at [473, 76] on button "Acciones" at bounding box center [477, 70] width 34 height 11
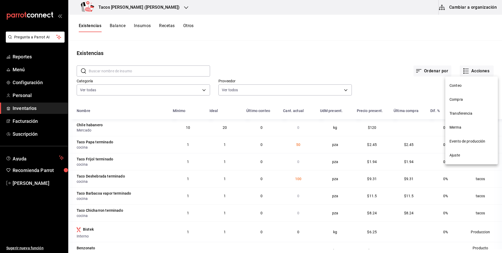
click at [468, 99] on span "Compra" at bounding box center [472, 100] width 44 height 6
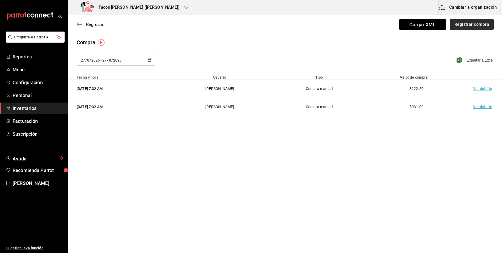
click at [474, 26] on button "Registrar compra" at bounding box center [472, 24] width 44 height 11
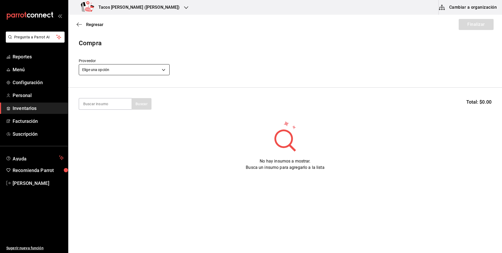
click at [142, 66] on body "Pregunta a Parrot AI Reportes Menú Configuración Personal Inventarios Facturaci…" at bounding box center [251, 111] width 502 height 223
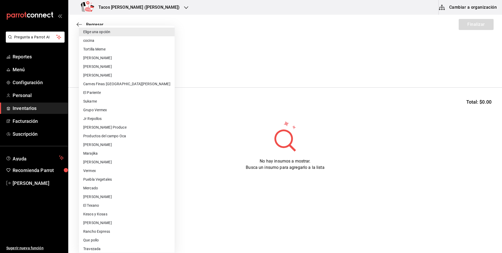
click at [120, 41] on li "cocina" at bounding box center [127, 40] width 96 height 9
type input "237c9a5b-4078-49eb-83ef-23bf52bd7acd"
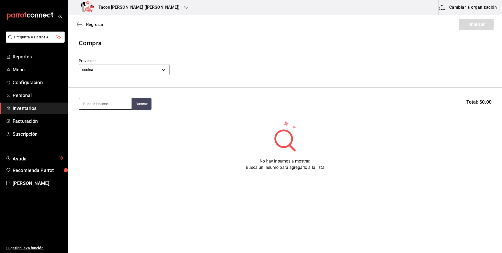
click at [112, 101] on input at bounding box center [105, 103] width 53 height 11
type input "fri"
click at [139, 105] on button "Buscar" at bounding box center [142, 104] width 20 height 12
click at [122, 121] on div "Taco Frijol terminado" at bounding box center [103, 119] width 40 height 6
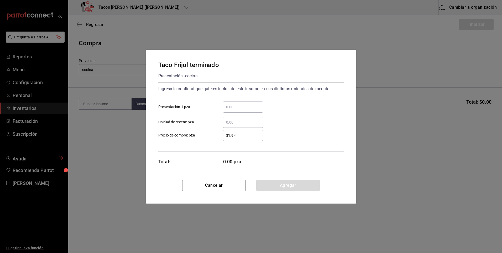
click at [240, 105] on input "​ Presentación 1 pza" at bounding box center [243, 107] width 40 height 6
type input "50"
click at [294, 184] on button "Agregar" at bounding box center [288, 185] width 64 height 11
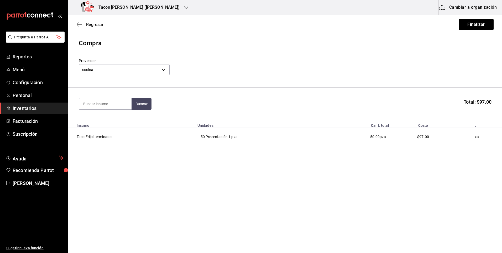
click at [480, 30] on div "Regresar Finalizar" at bounding box center [285, 24] width 434 height 19
click at [480, 28] on button "Finalizar" at bounding box center [476, 24] width 35 height 11
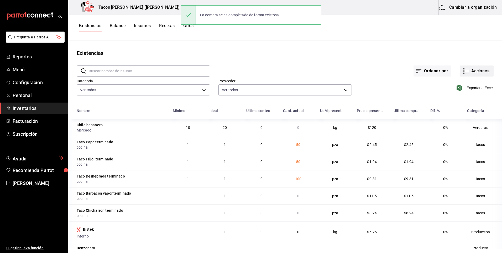
click at [479, 69] on button "Acciones" at bounding box center [477, 70] width 34 height 11
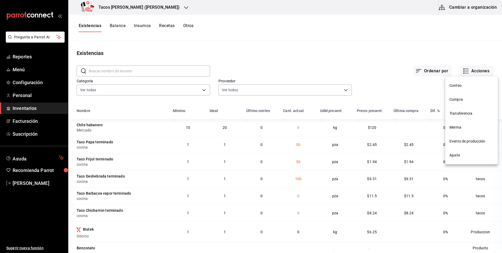
click at [464, 102] on li "Compra" at bounding box center [471, 99] width 53 height 14
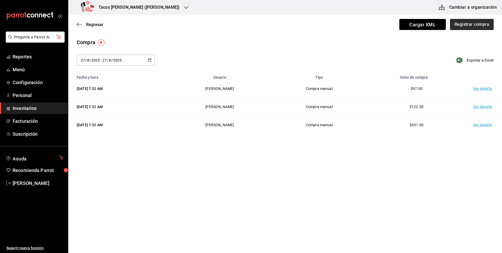
click at [470, 28] on button "Registrar compra" at bounding box center [472, 24] width 44 height 11
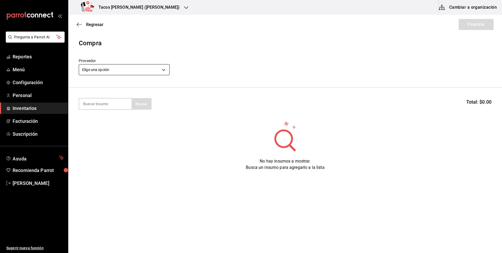
click at [141, 72] on body "Pregunta a Parrot AI Reportes Menú Configuración Personal Inventarios Facturaci…" at bounding box center [251, 111] width 502 height 223
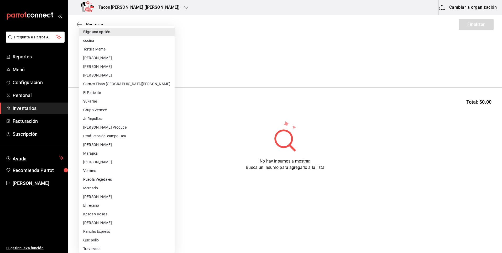
click at [132, 40] on li "cocina" at bounding box center [127, 40] width 96 height 9
type input "237c9a5b-4078-49eb-83ef-23bf52bd7acd"
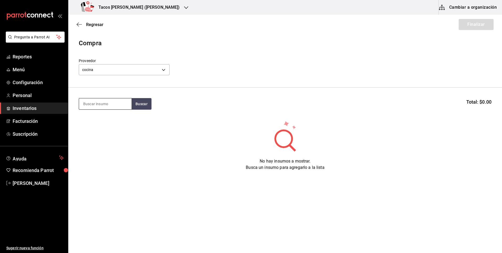
click at [121, 103] on input at bounding box center [105, 103] width 53 height 11
type input "chi"
click at [140, 99] on button "Buscar" at bounding box center [142, 104] width 20 height 12
click at [106, 116] on div "Taco Chicharron terminado" at bounding box center [105, 122] width 44 height 13
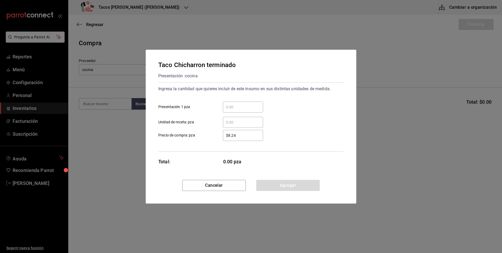
click at [259, 110] on input "​ Presentación 1 pza" at bounding box center [243, 107] width 40 height 6
type input "50"
click at [287, 182] on button "Agregar" at bounding box center [288, 185] width 64 height 11
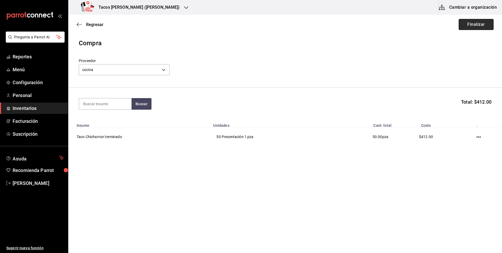
click at [483, 27] on button "Finalizar" at bounding box center [476, 24] width 35 height 11
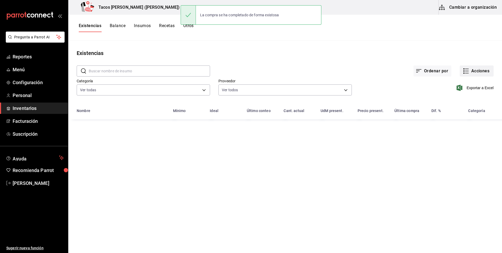
click at [471, 70] on button "Acciones" at bounding box center [477, 70] width 34 height 11
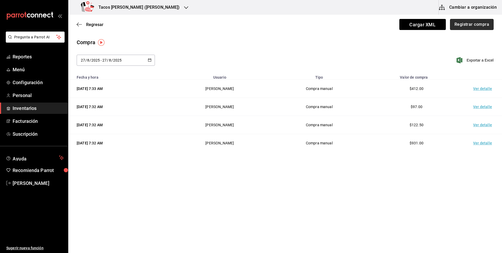
click at [479, 24] on button "Registrar compra" at bounding box center [472, 24] width 44 height 11
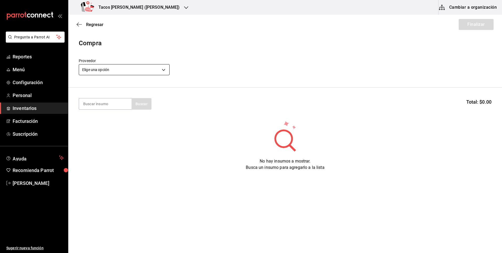
click at [151, 70] on body "Pregunta a Parrot AI Reportes Menú Configuración Personal Inventarios Facturaci…" at bounding box center [251, 111] width 502 height 223
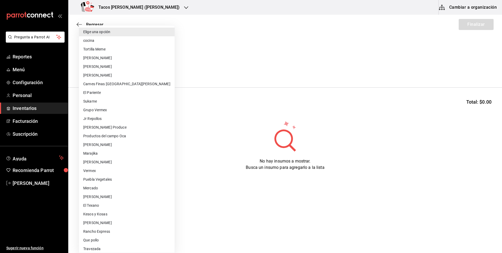
click at [114, 41] on li "cocina" at bounding box center [127, 40] width 96 height 9
type input "237c9a5b-4078-49eb-83ef-23bf52bd7acd"
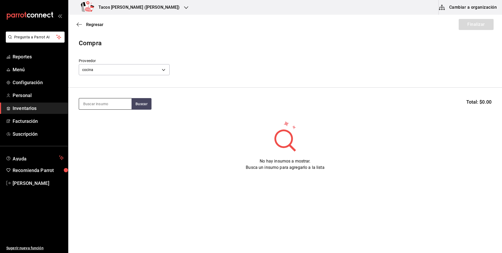
click at [117, 100] on input at bounding box center [105, 103] width 53 height 11
type input "barb"
click at [137, 103] on button "Buscar" at bounding box center [142, 104] width 20 height 12
click at [121, 122] on div "Taco Barbacoa vapor terminado" at bounding box center [105, 122] width 44 height 13
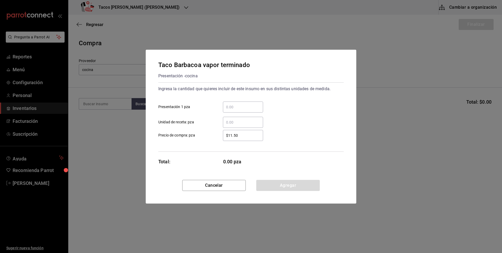
click at [246, 107] on input "​ Presentación 1 pza" at bounding box center [243, 107] width 40 height 6
type input "30"
click at [288, 187] on button "Agregar" at bounding box center [288, 185] width 64 height 11
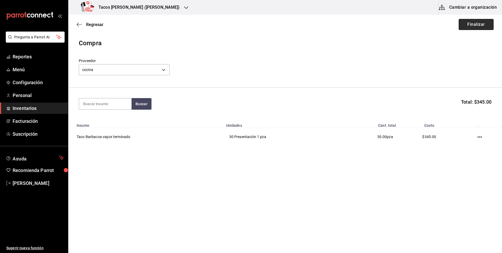
click at [472, 21] on button "Finalizar" at bounding box center [476, 24] width 35 height 11
